Goal: Use online tool/utility: Utilize a website feature to perform a specific function

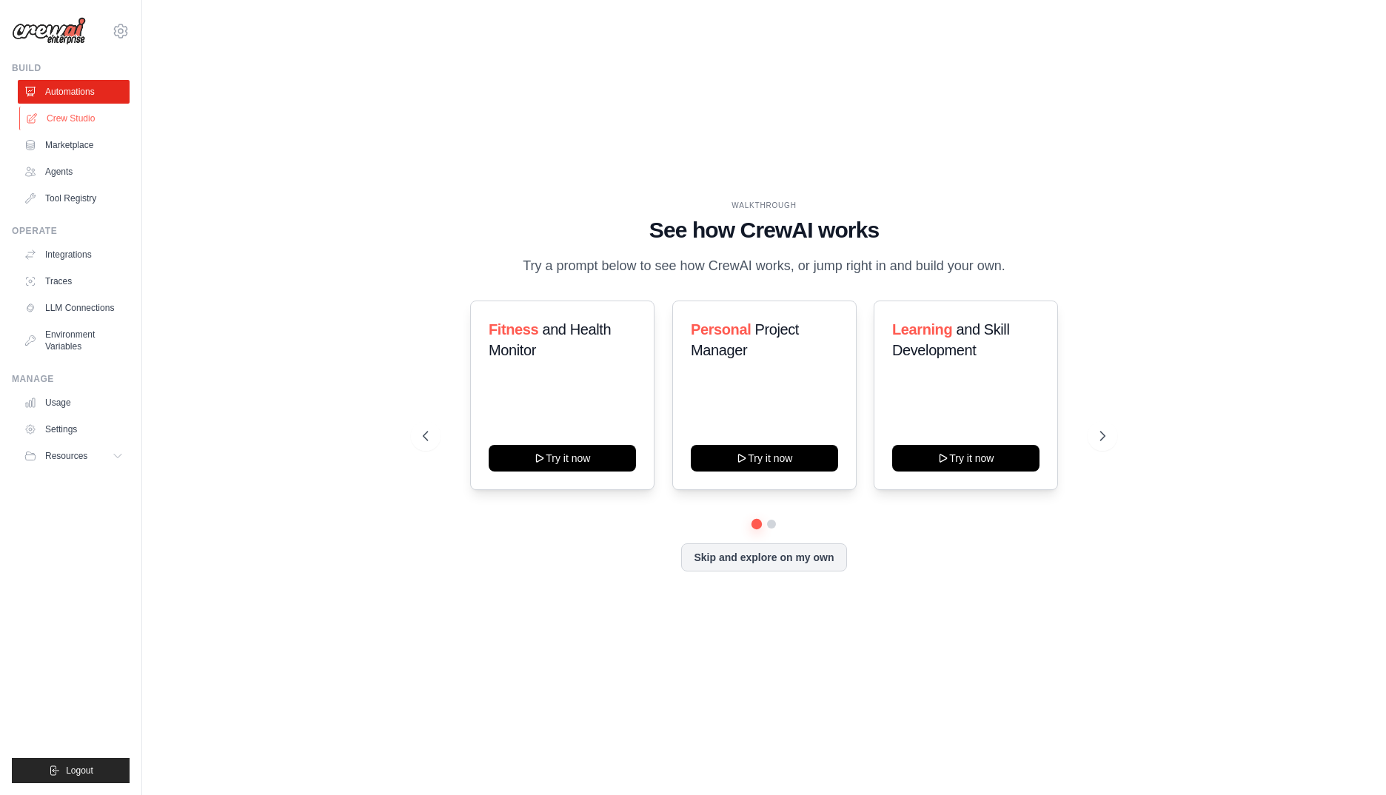
click at [71, 124] on link "Crew Studio" at bounding box center [75, 119] width 112 height 24
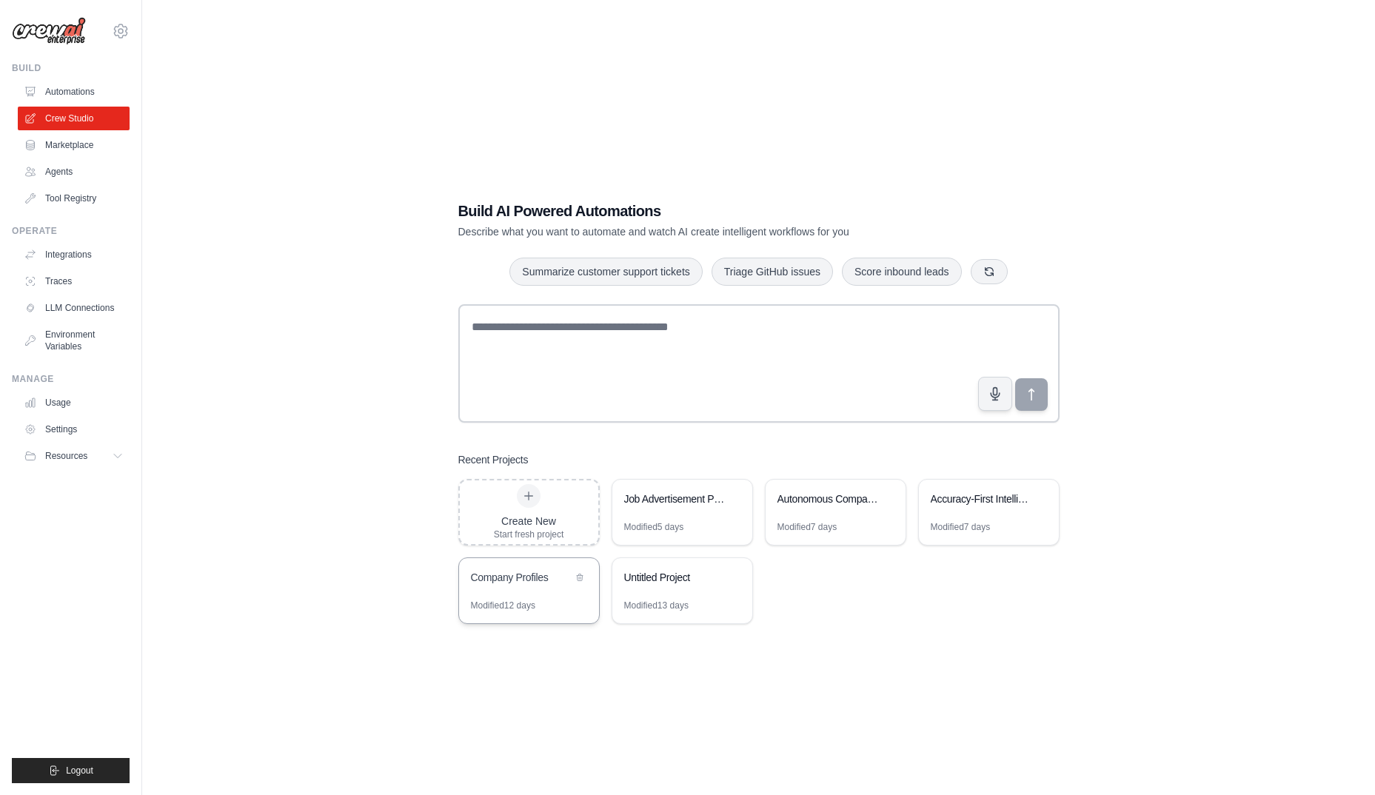
click at [533, 600] on div "Modified 12 days" at bounding box center [503, 606] width 64 height 12
click at [721, 522] on div "Job Advertisement PDF to HTML Automation Modified 5 days" at bounding box center [681, 512] width 141 height 67
click at [845, 527] on div "Modified 7 days" at bounding box center [835, 533] width 140 height 24
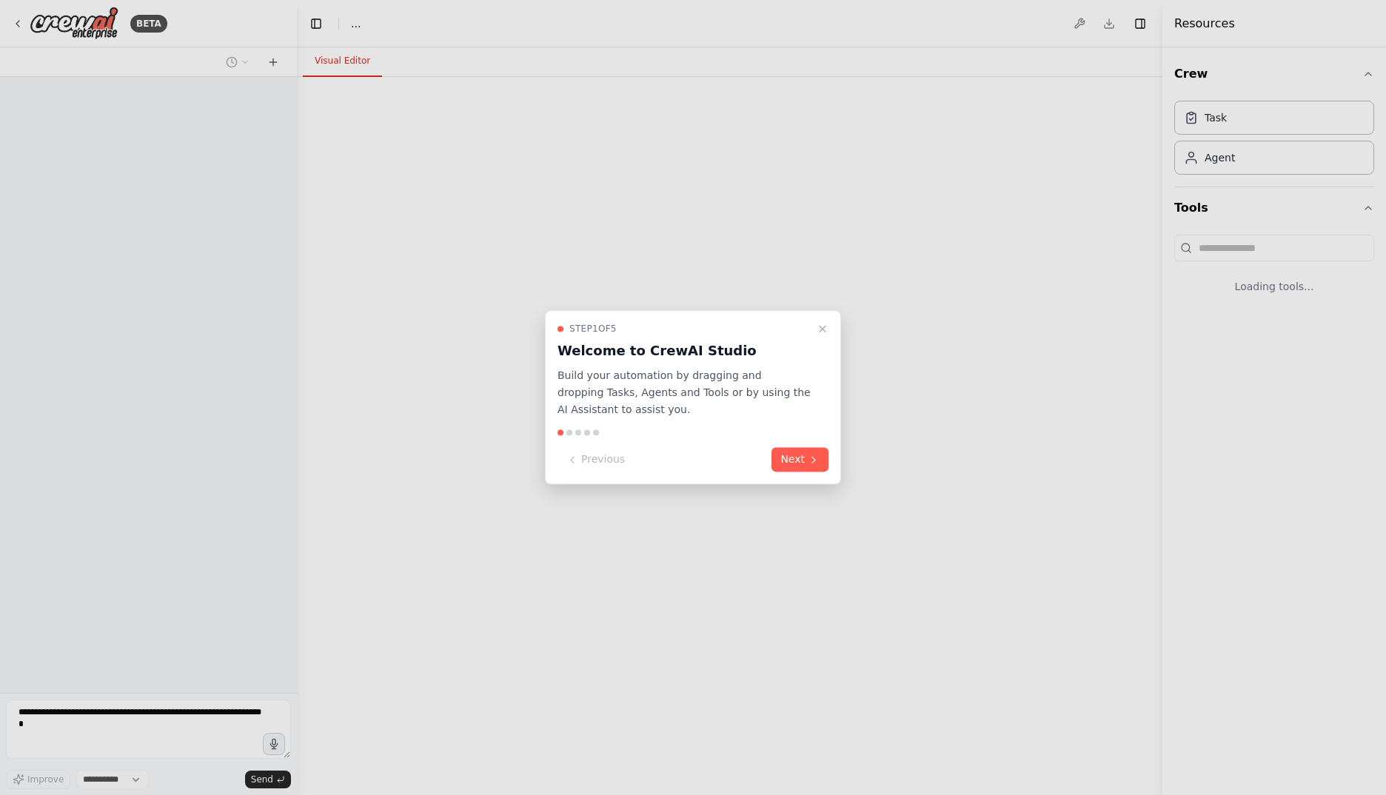
select select "****"
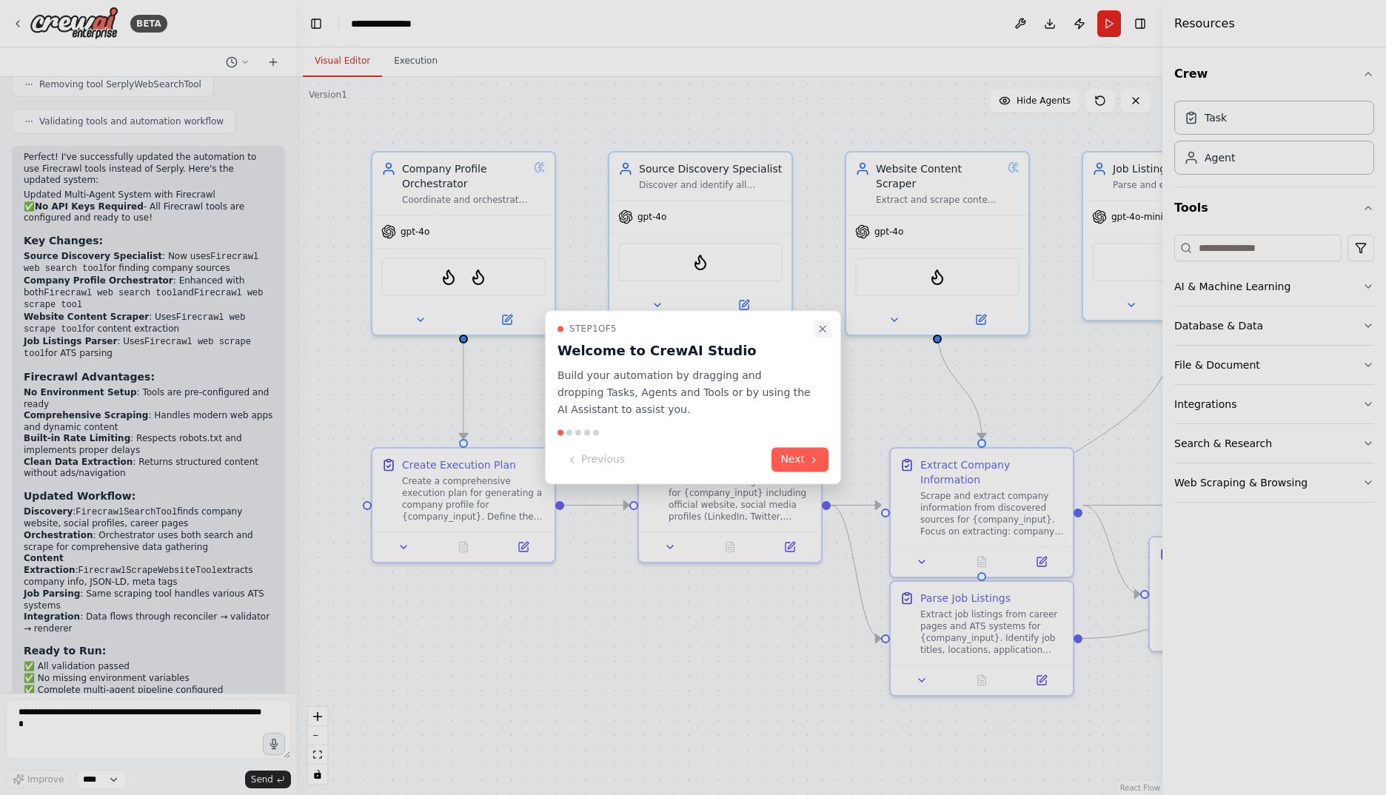
click at [822, 330] on icon "Close walkthrough" at bounding box center [822, 329] width 6 height 6
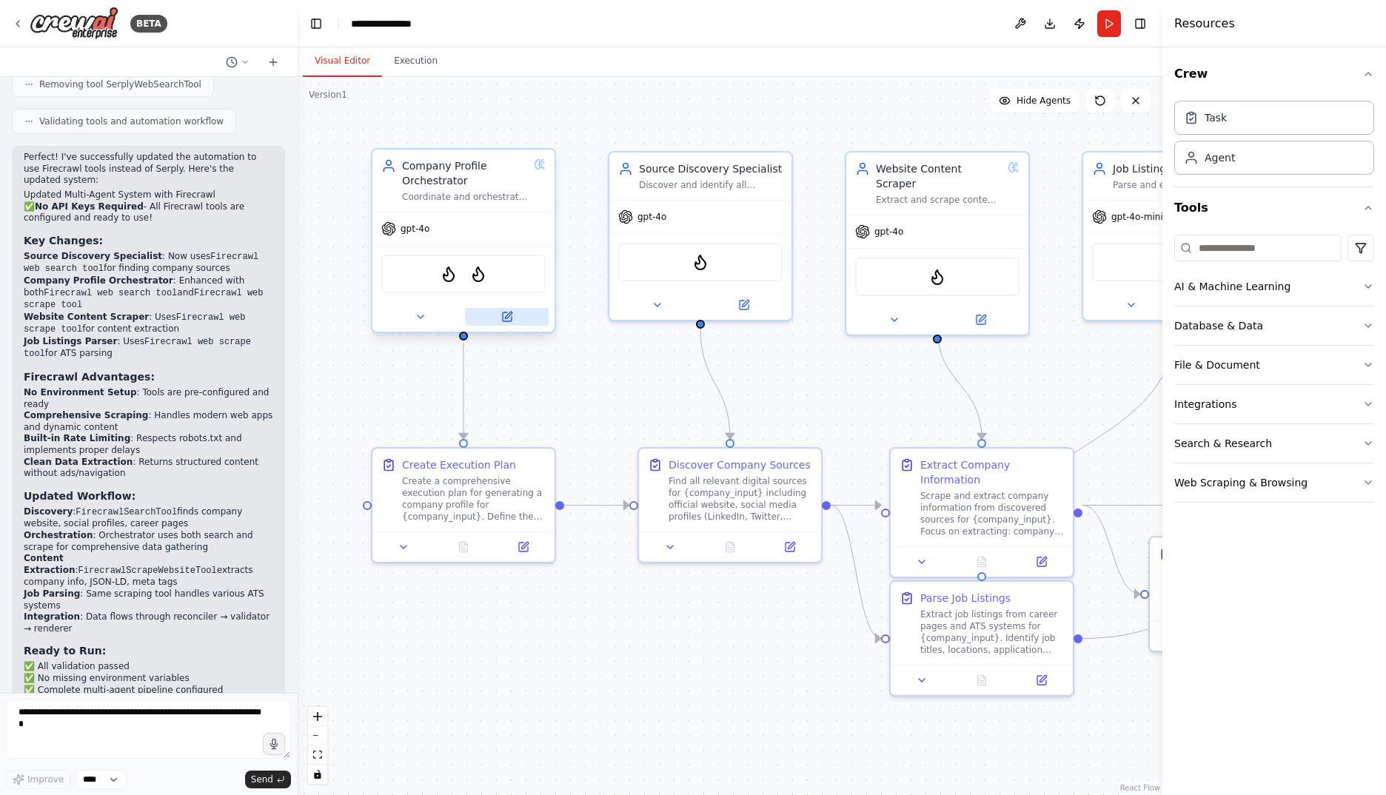
click at [498, 311] on button at bounding box center [507, 317] width 84 height 18
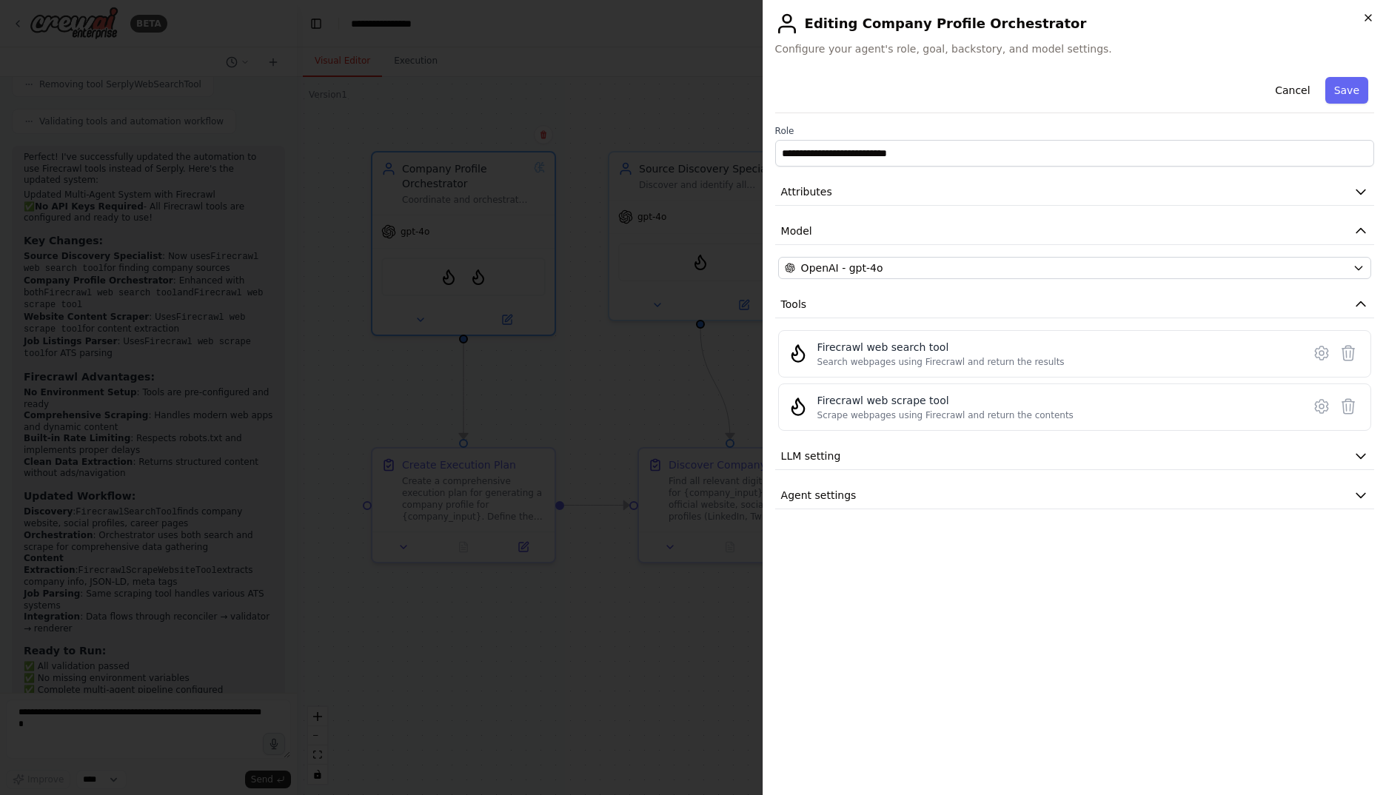
click at [1369, 17] on icon "button" at bounding box center [1368, 18] width 12 height 12
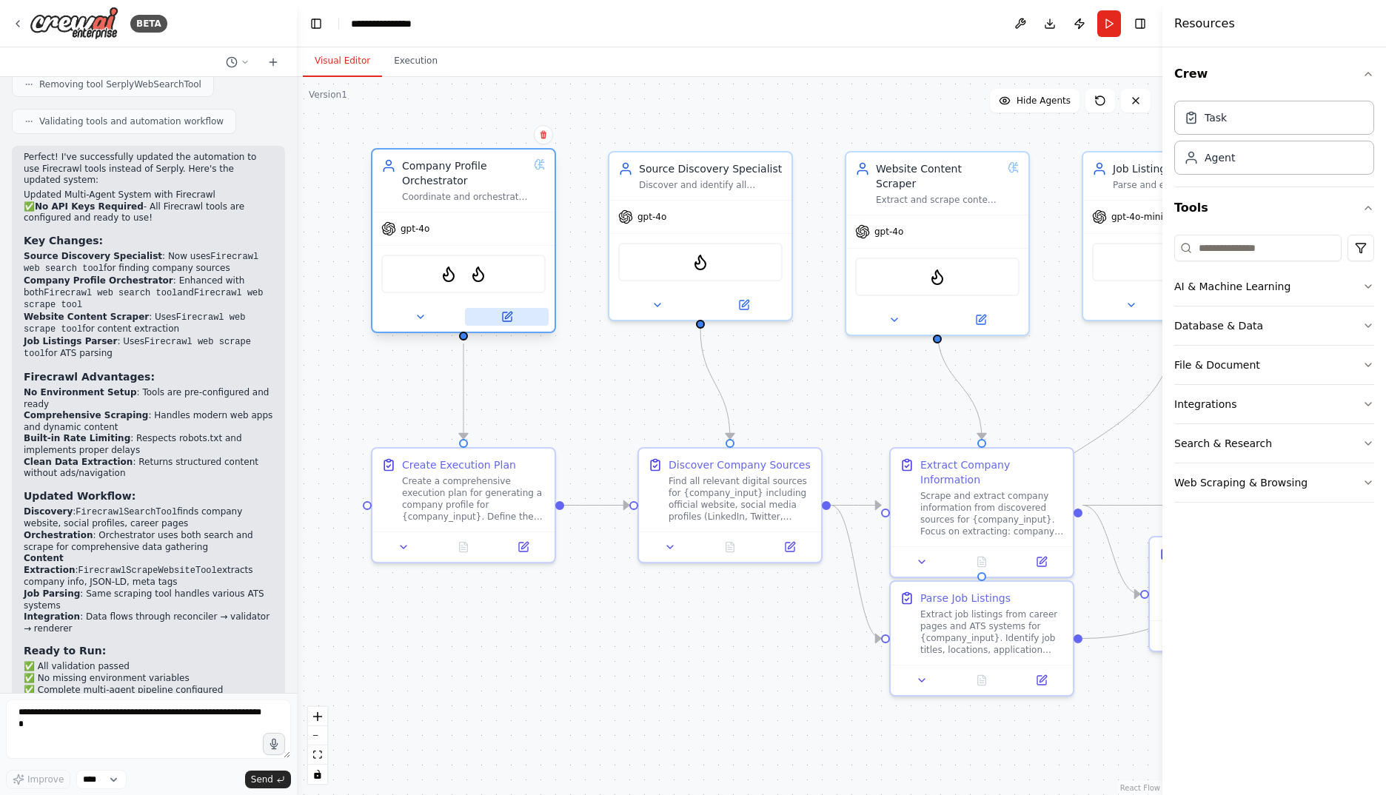
click at [512, 312] on icon at bounding box center [508, 315] width 7 height 7
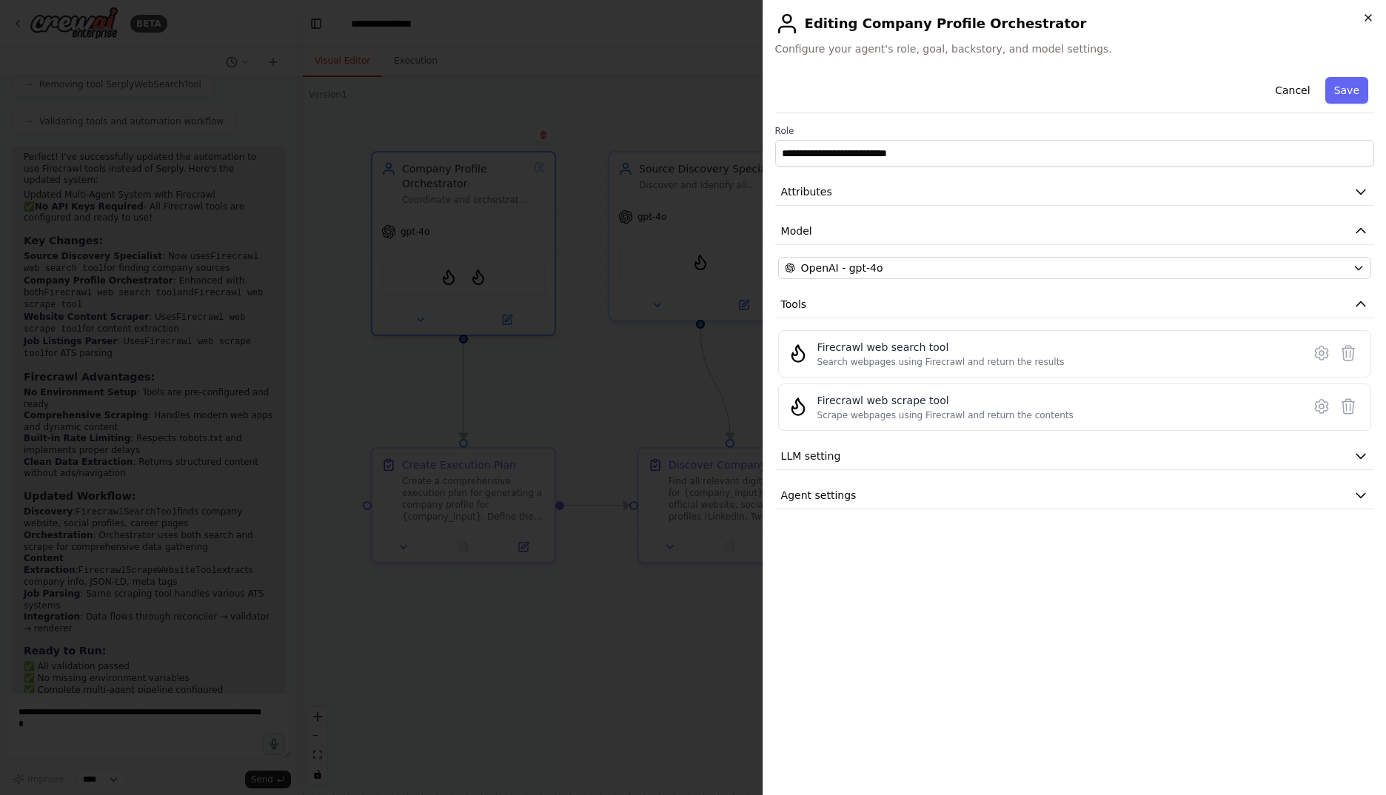
click at [1371, 19] on icon "button" at bounding box center [1368, 18] width 12 height 12
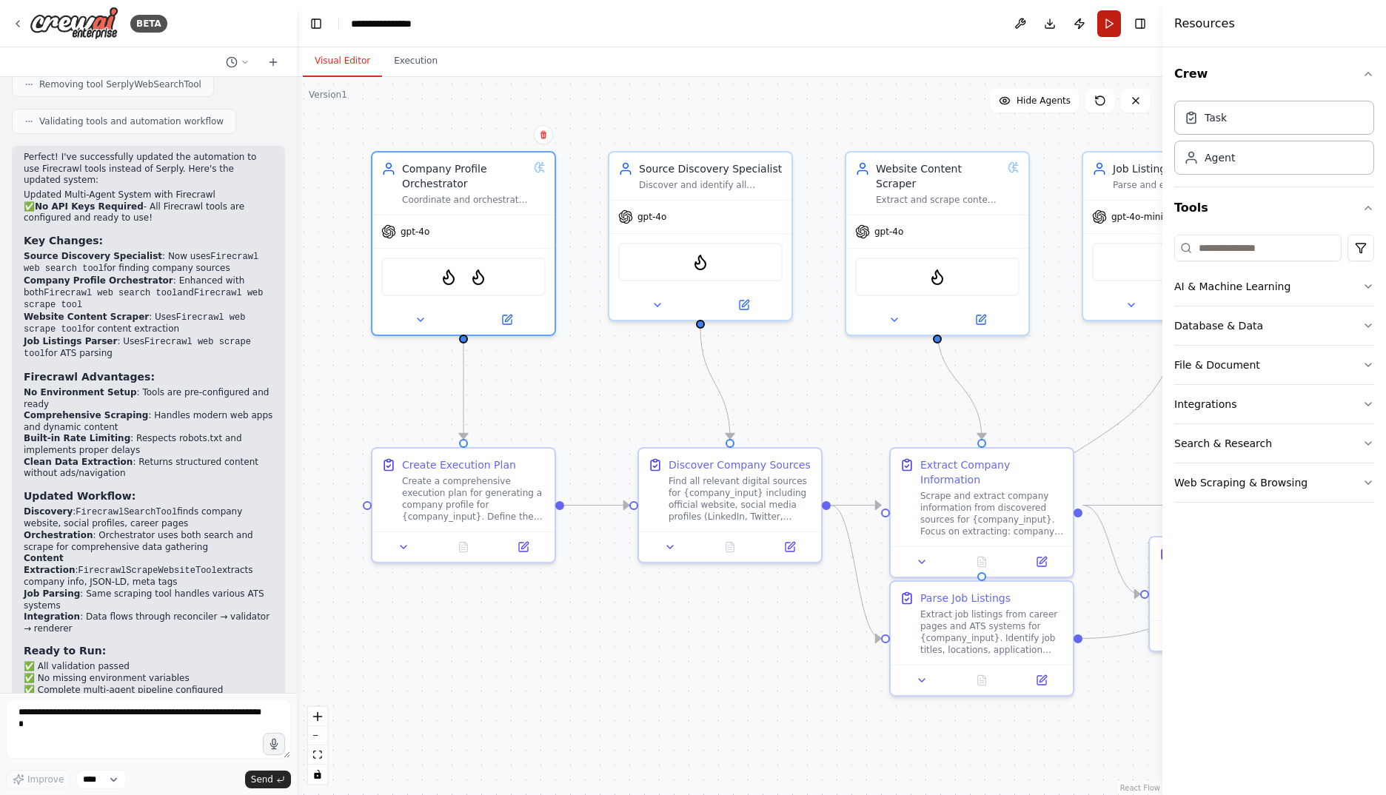
click at [1107, 22] on button "Run" at bounding box center [1109, 23] width 24 height 27
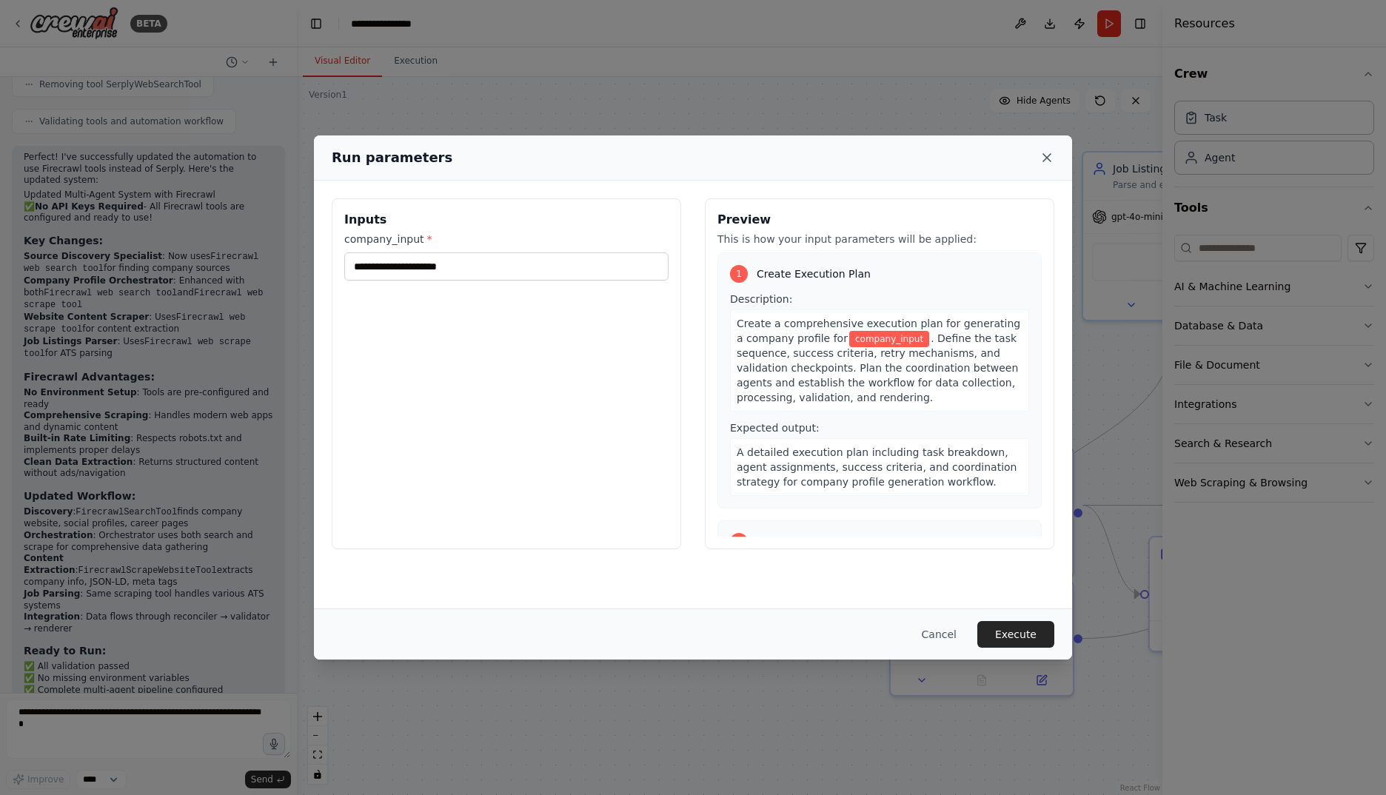
click at [1055, 147] on div "Run parameters" at bounding box center [693, 157] width 758 height 45
click at [1046, 155] on icon at bounding box center [1046, 157] width 15 height 15
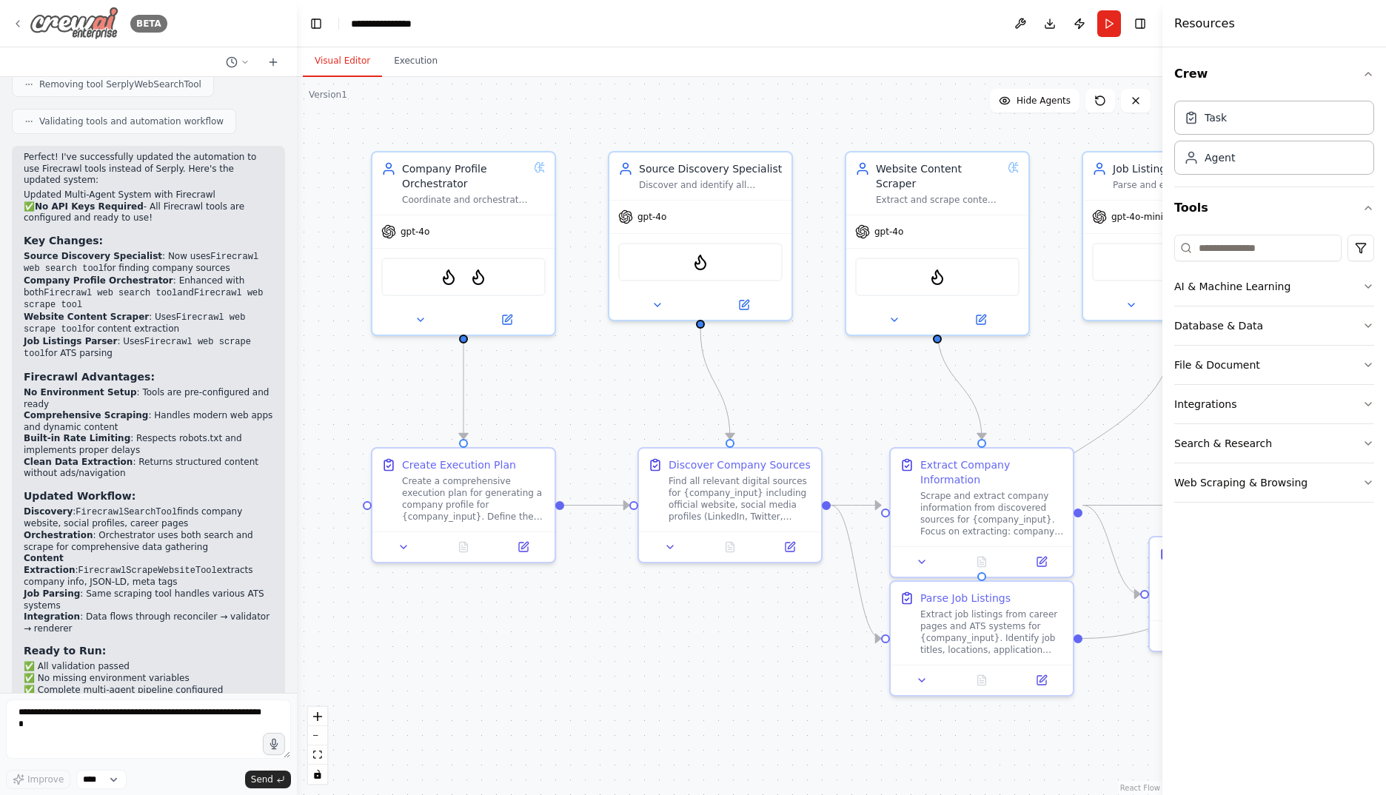
click at [45, 17] on img at bounding box center [74, 23] width 89 height 33
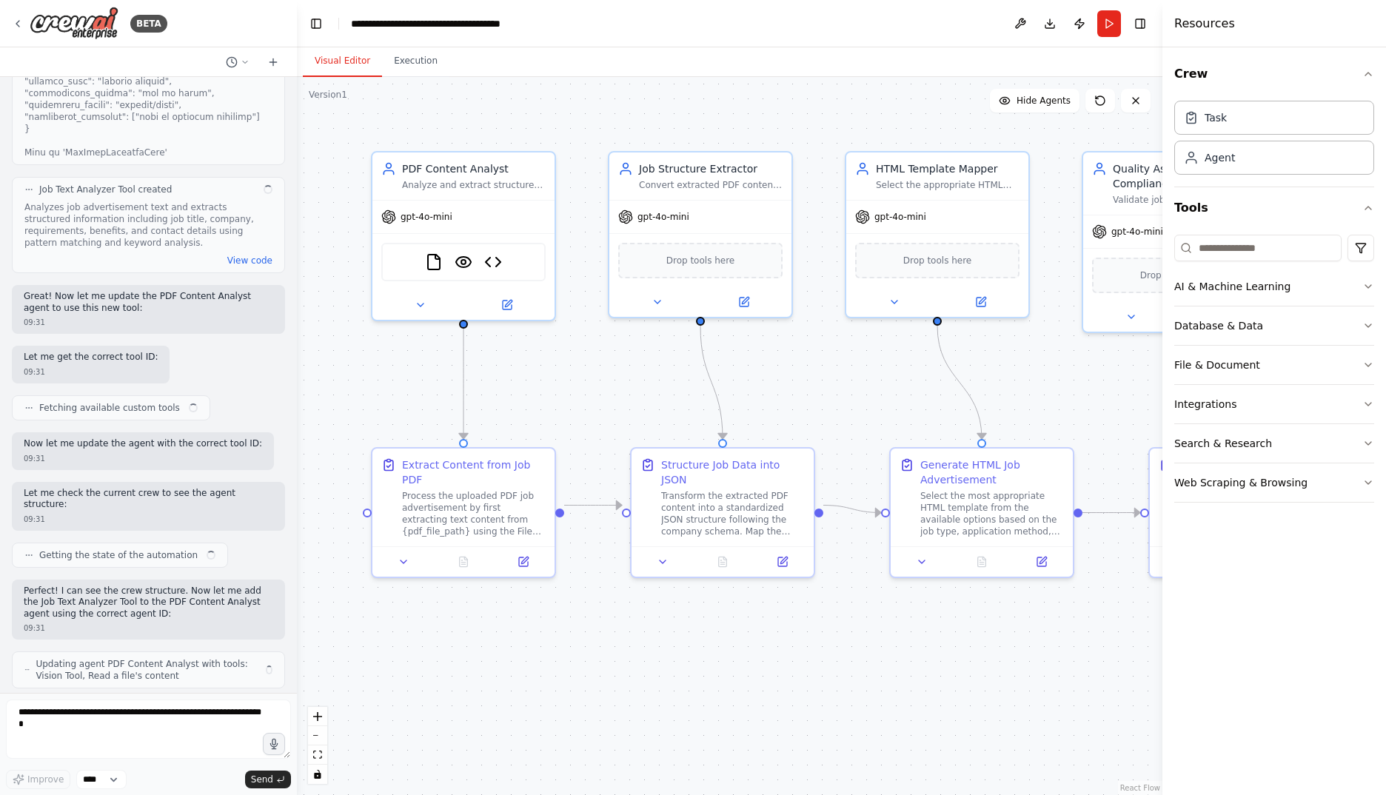
scroll to position [4217, 0]
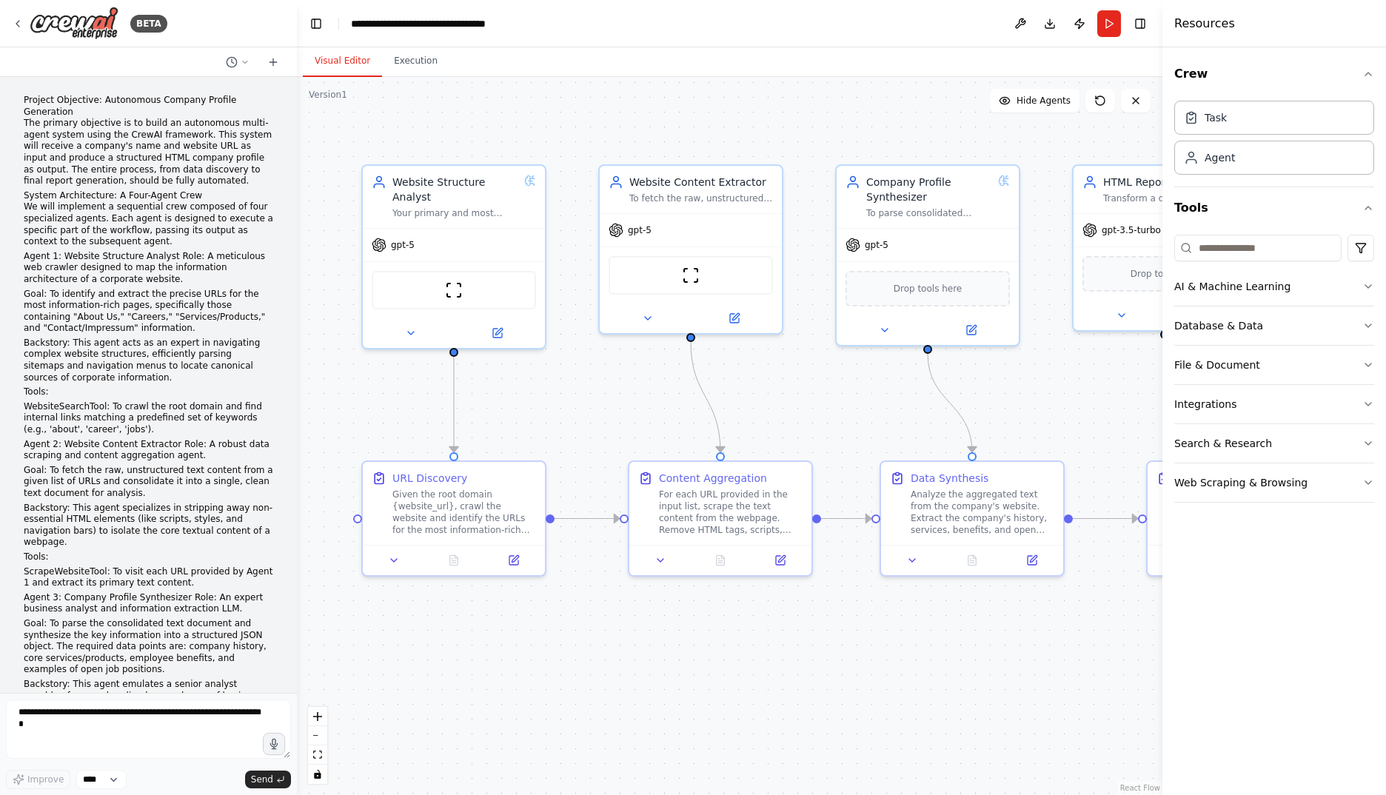
scroll to position [7687, 0]
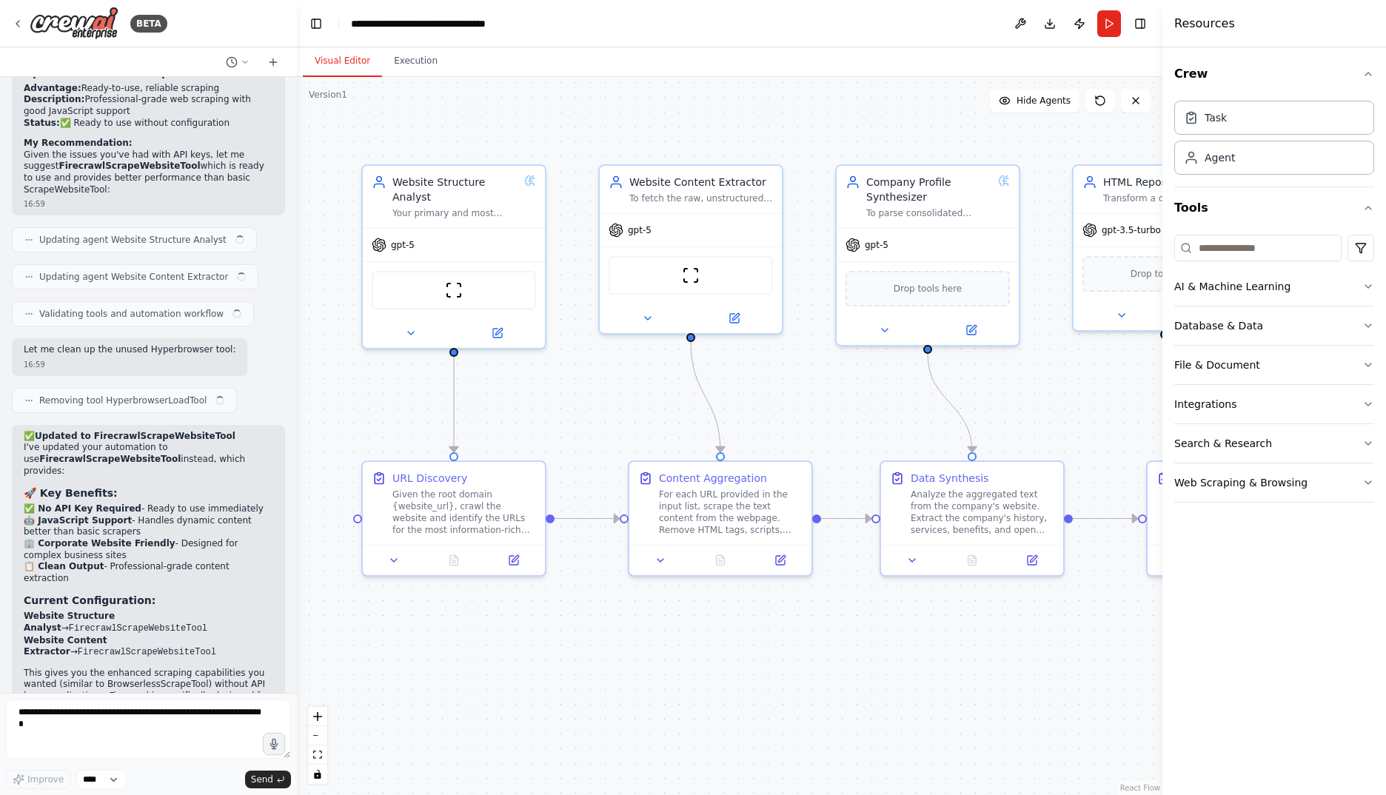
drag, startPoint x: 843, startPoint y: 405, endPoint x: 839, endPoint y: 416, distance: 12.0
click at [839, 416] on div ".deletable-edge-delete-btn { width: 20px; height: 20px; border: 0px solid #ffff…" at bounding box center [729, 436] width 865 height 718
click at [1110, 23] on button "Run" at bounding box center [1109, 23] width 24 height 27
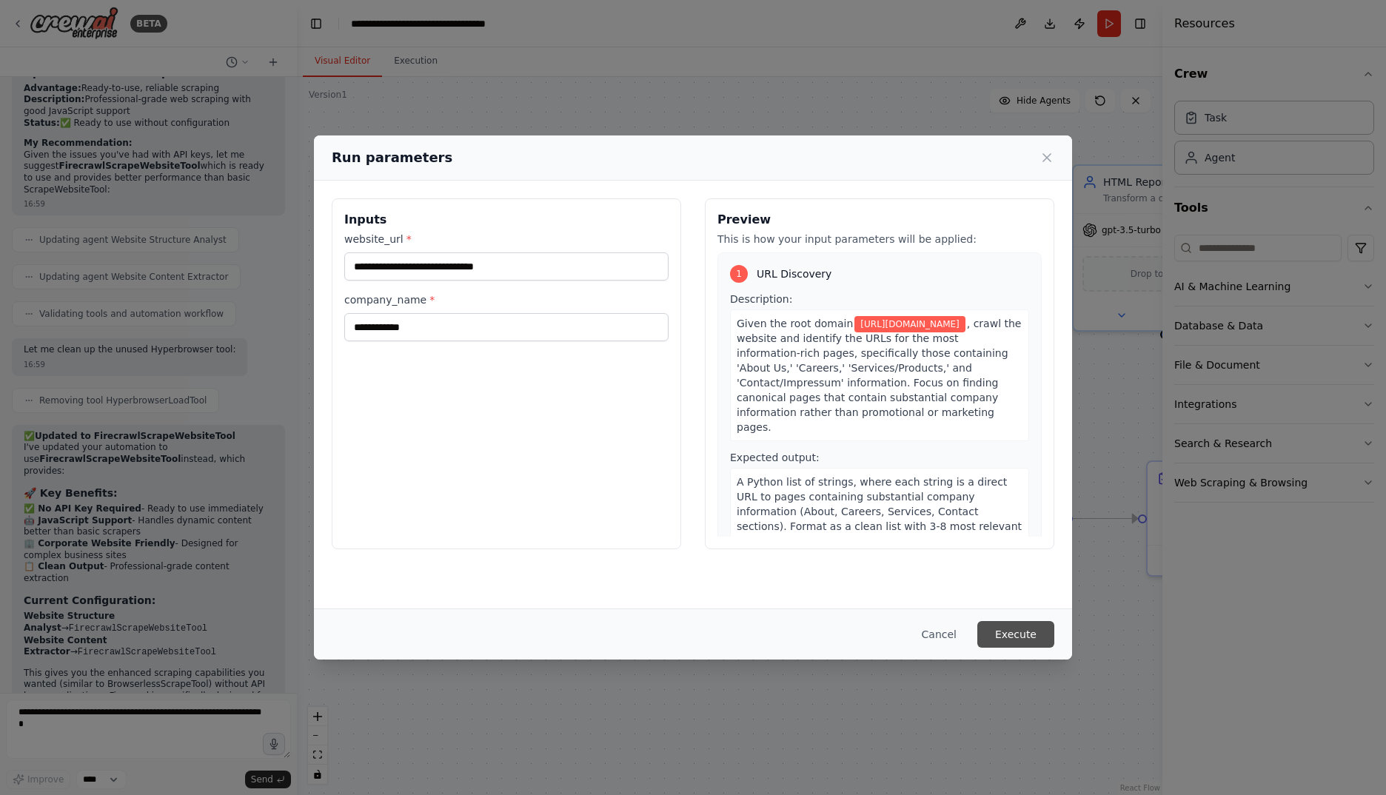
click at [1016, 634] on button "Execute" at bounding box center [1015, 634] width 77 height 27
